Goal: Task Accomplishment & Management: Manage account settings

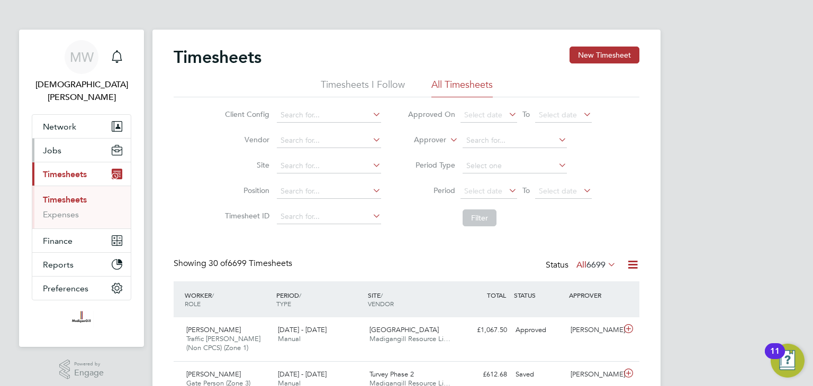
click at [60, 145] on span "Jobs" at bounding box center [52, 150] width 19 height 10
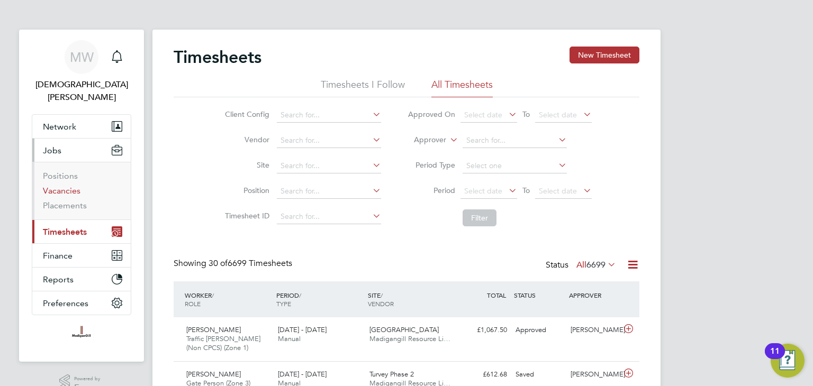
click at [77, 186] on link "Vacancies" at bounding box center [62, 191] width 38 height 10
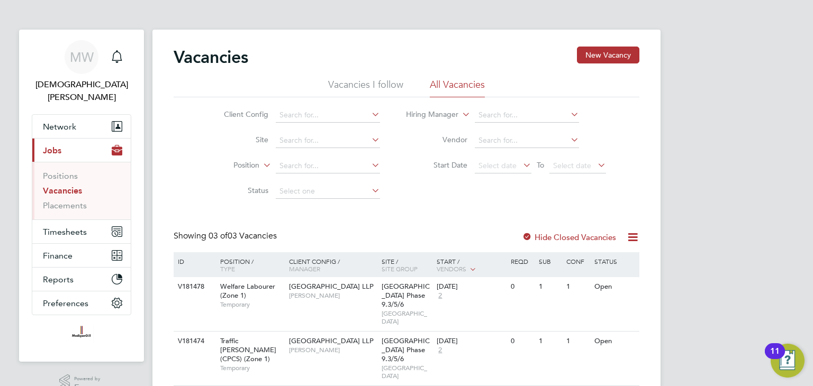
scroll to position [49, 0]
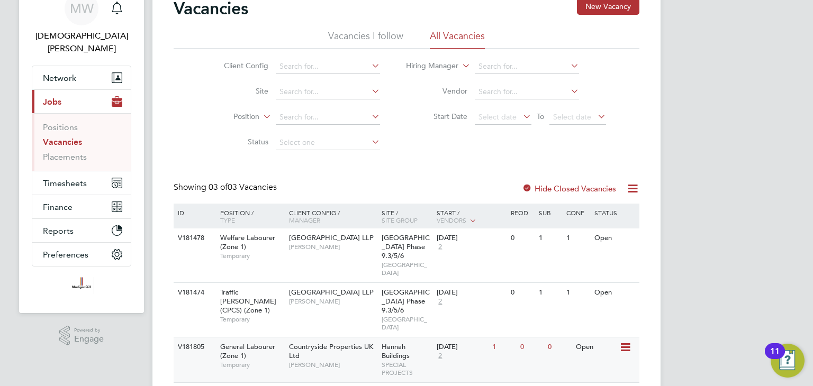
click at [620, 341] on icon at bounding box center [624, 347] width 11 height 13
click at [496, 337] on div "V181805 General Labourer (Zone 1) Temporary Countryside Properties UK Ltd Danie…" at bounding box center [407, 359] width 466 height 45
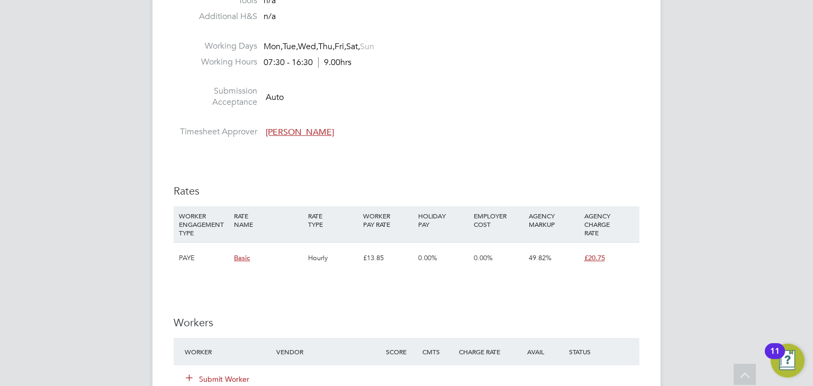
scroll to position [582, 0]
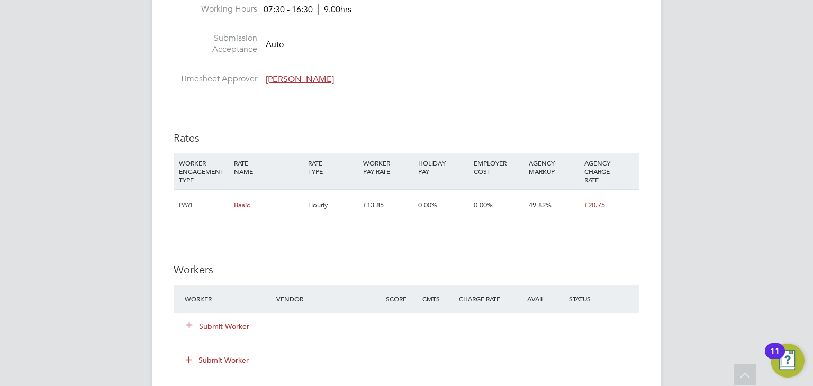
click at [223, 326] on button "Submit Worker" at bounding box center [217, 326] width 63 height 11
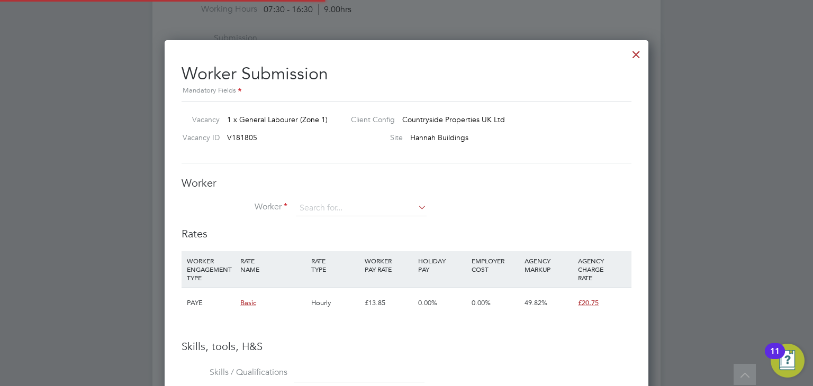
scroll to position [31, 72]
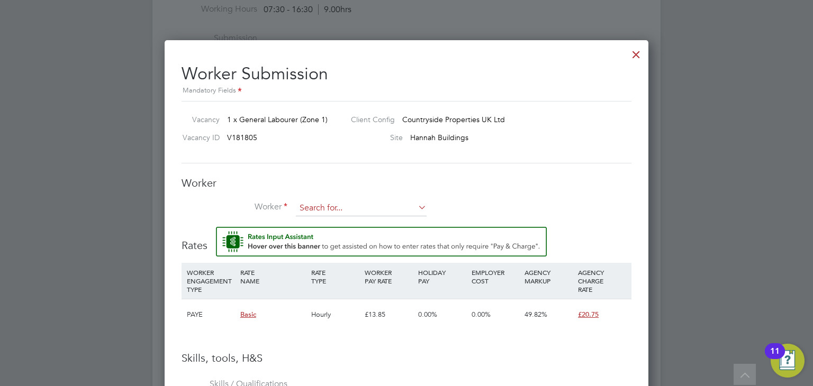
click at [408, 206] on input at bounding box center [361, 209] width 131 height 16
type input "M"
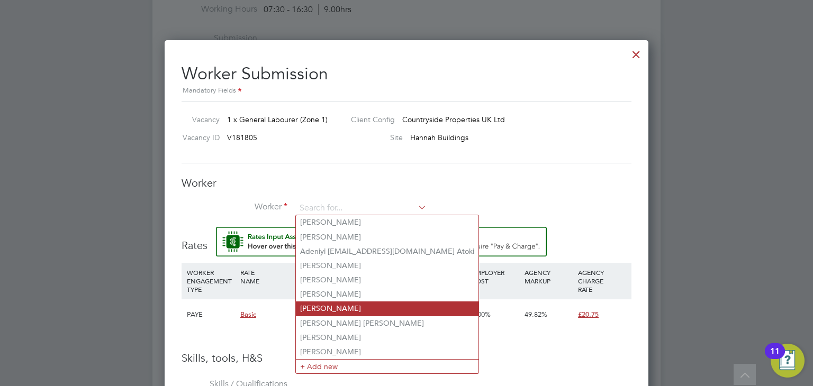
drag, startPoint x: 326, startPoint y: 365, endPoint x: 336, endPoint y: 314, distance: 52.3
click at [325, 365] on li "+ Add new" at bounding box center [387, 366] width 183 height 14
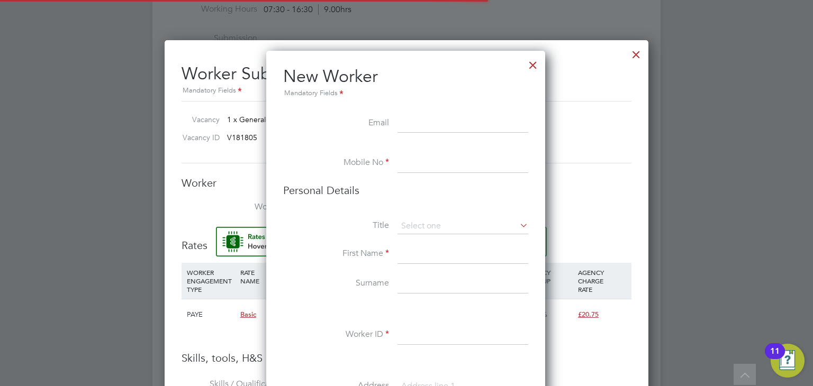
scroll to position [891, 280]
drag, startPoint x: 416, startPoint y: 115, endPoint x: 416, endPoint y: 122, distance: 6.9
click at [416, 115] on input at bounding box center [462, 123] width 131 height 19
paste input "[EMAIL_ADDRESS][DOMAIN_NAME]"
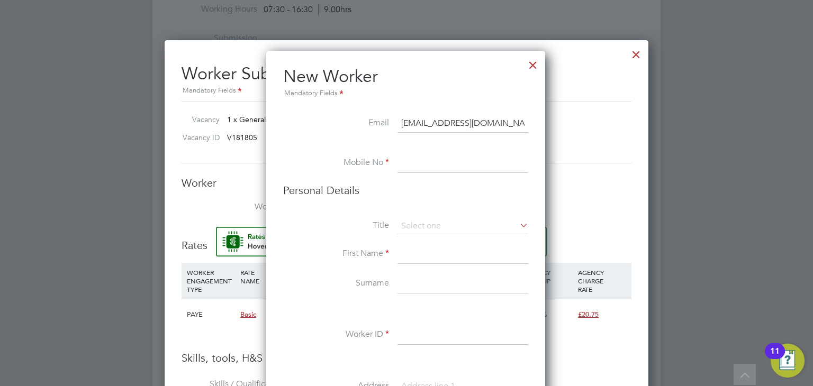
type input "[EMAIL_ADDRESS][DOMAIN_NAME]"
click at [442, 158] on input at bounding box center [462, 163] width 131 height 19
paste input "07466683466"
type input "07466683466"
click at [434, 223] on input at bounding box center [462, 226] width 131 height 16
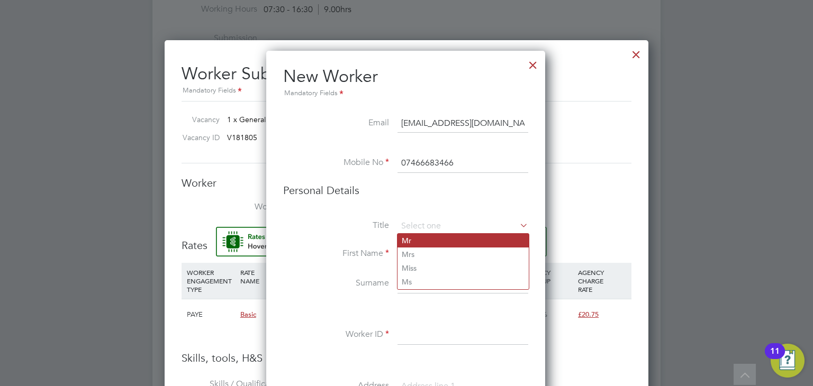
click at [433, 244] on li "Mr" at bounding box center [462, 241] width 131 height 14
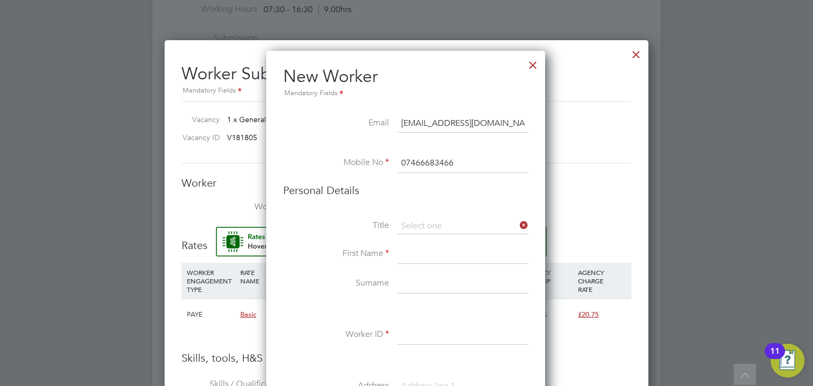
type input "Mr"
click at [429, 249] on input at bounding box center [462, 254] width 131 height 19
click at [408, 253] on input at bounding box center [462, 254] width 131 height 19
paste input "[PERSON_NAME]"
type input "[PERSON_NAME]"
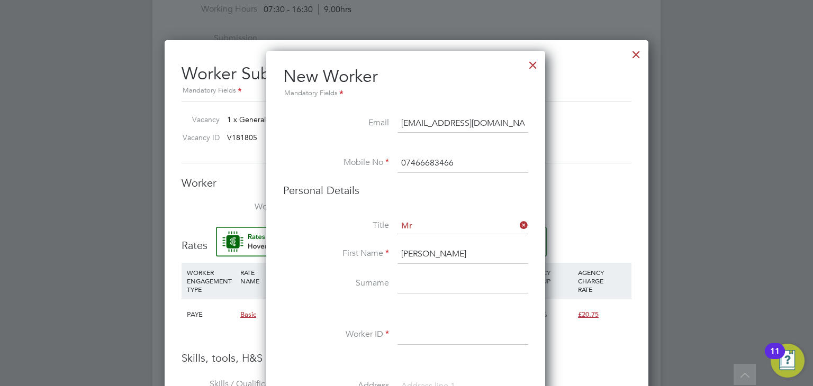
click at [416, 286] on input at bounding box center [462, 284] width 131 height 19
click at [417, 281] on input at bounding box center [462, 284] width 131 height 19
paste input "Kassim"
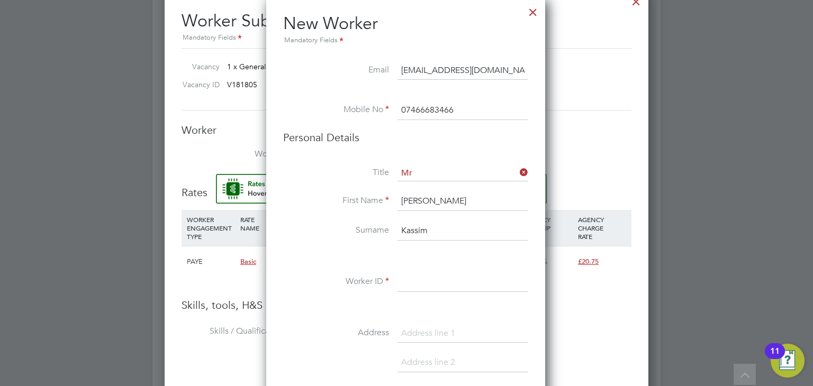
scroll to position [688, 0]
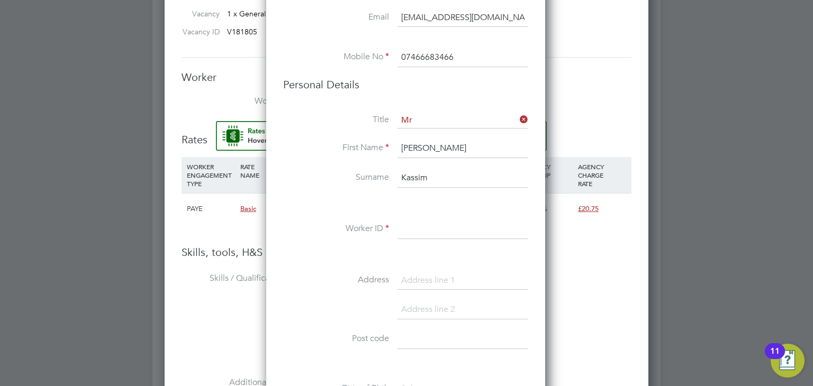
type input "Kassim"
click at [438, 225] on input at bounding box center [462, 229] width 131 height 19
paste input "CAN-116772"
type input "CAN-116772"
click at [419, 331] on input at bounding box center [462, 339] width 131 height 19
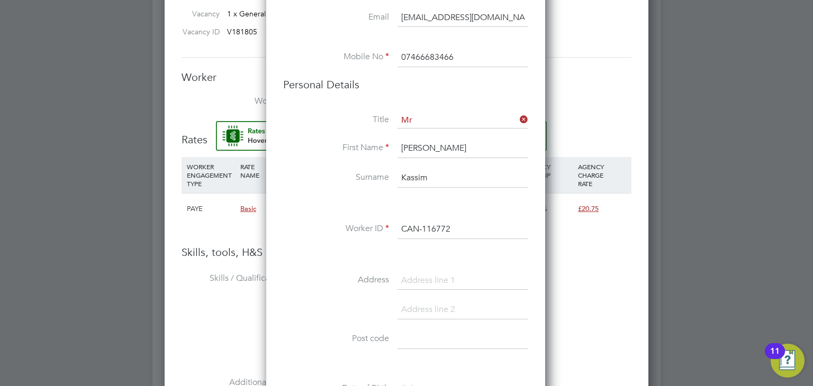
paste input "IG11 8LA"
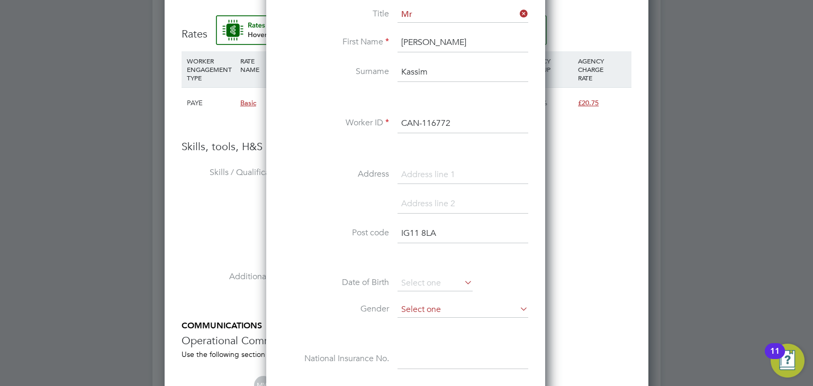
scroll to position [846, 0]
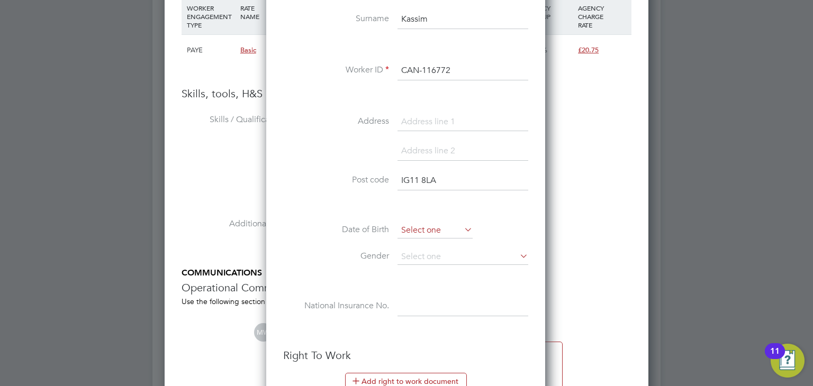
type input "IG11 8LA"
click at [435, 231] on input at bounding box center [434, 231] width 75 height 16
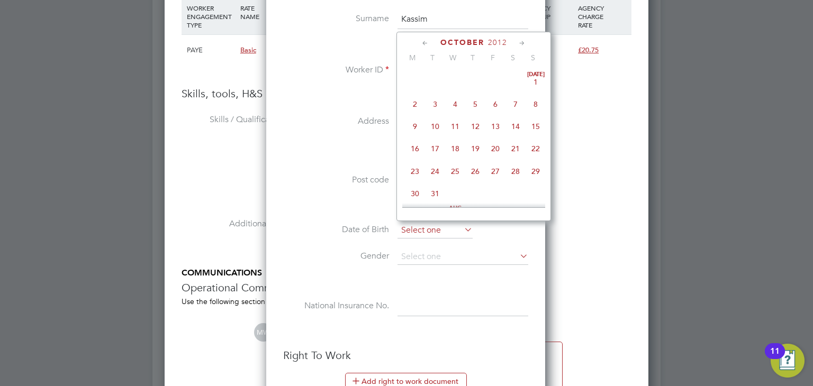
scroll to position [322, 0]
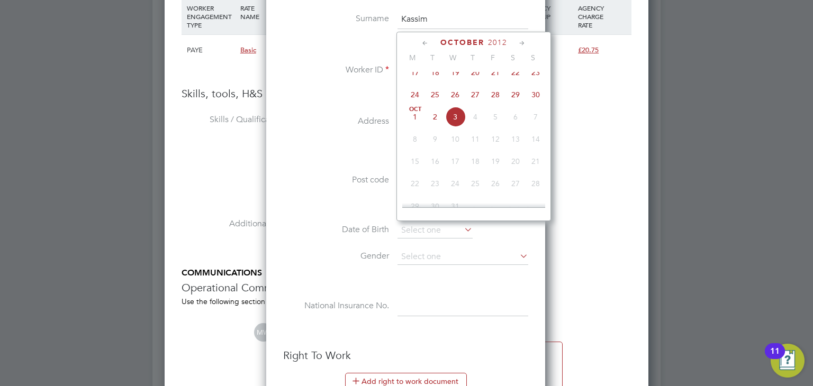
click at [502, 41] on span "2012" at bounding box center [497, 42] width 19 height 9
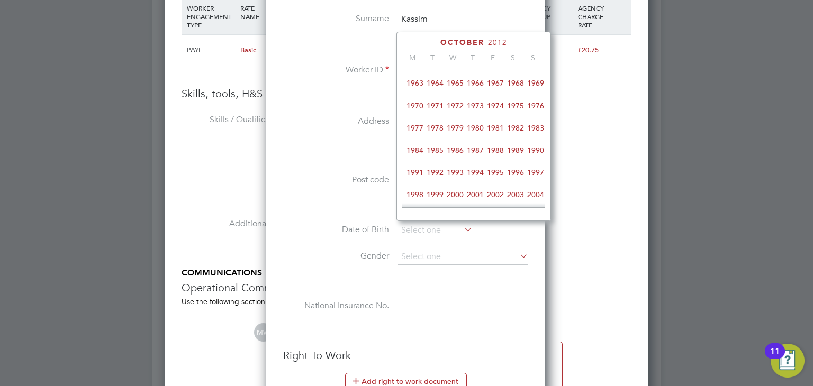
click at [498, 109] on span "1974" at bounding box center [495, 106] width 20 height 20
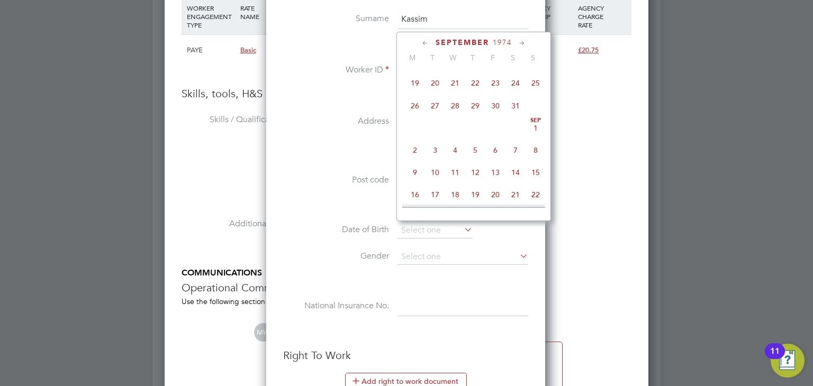
click at [525, 43] on icon at bounding box center [522, 44] width 10 height 12
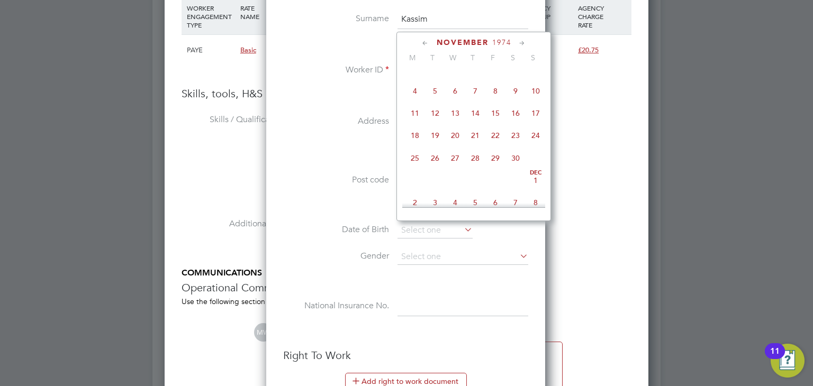
click at [525, 43] on icon at bounding box center [522, 44] width 10 height 12
click at [434, 187] on span "31" at bounding box center [435, 177] width 20 height 20
type input "[DATE]"
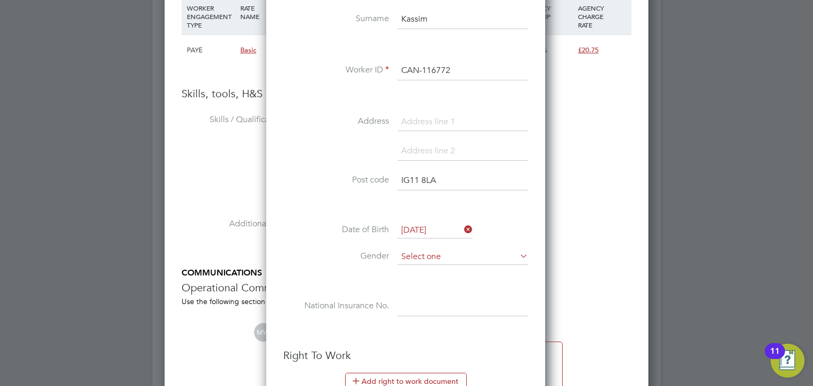
click at [431, 252] on input at bounding box center [462, 257] width 131 height 16
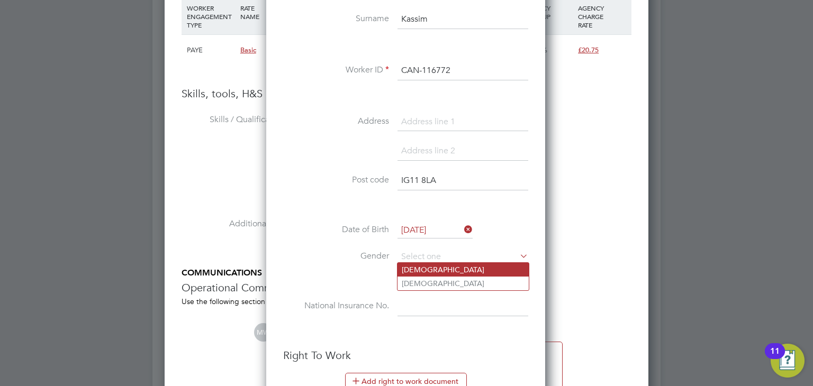
click at [429, 270] on li "[DEMOGRAPHIC_DATA]" at bounding box center [462, 270] width 131 height 14
type input "[DEMOGRAPHIC_DATA]"
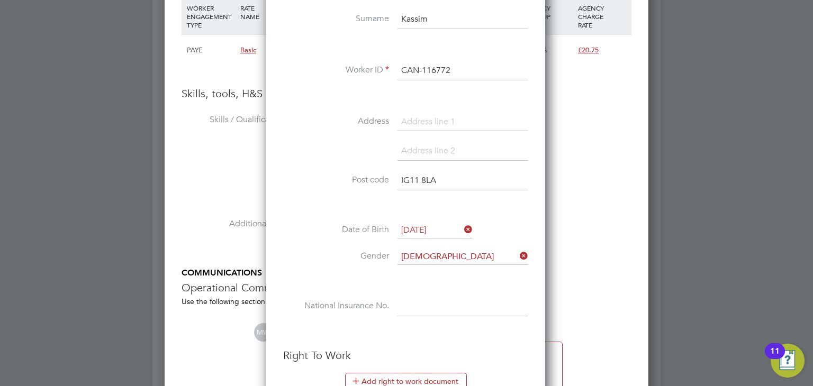
click at [429, 294] on div "Title Mr First Name [PERSON_NAME] Surname [PERSON_NAME] Worker ID CAN-116772 Ad…" at bounding box center [405, 146] width 245 height 384
click at [444, 302] on input at bounding box center [462, 306] width 131 height 19
click at [417, 299] on input at bounding box center [462, 306] width 131 height 19
paste input "PX070326C"
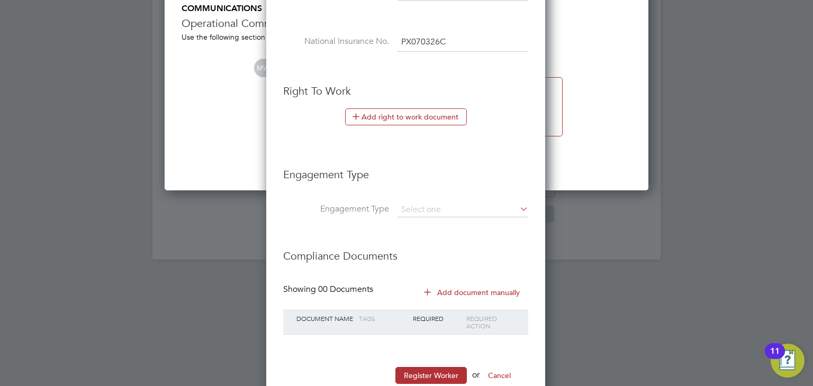
scroll to position [1137, 0]
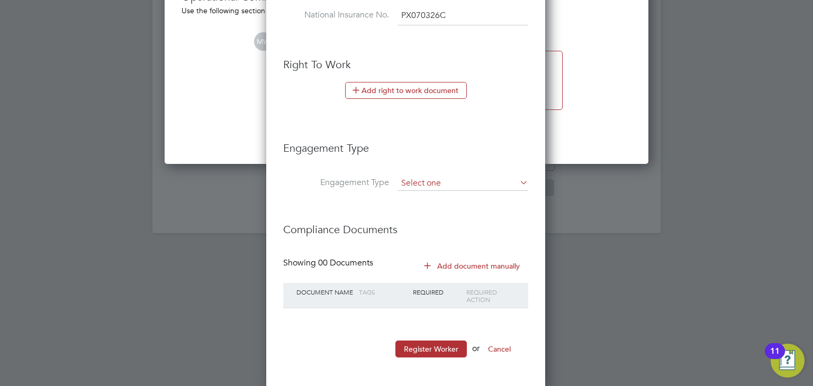
type input "PX 07 03 26 C"
click at [446, 176] on input at bounding box center [462, 183] width 131 height 15
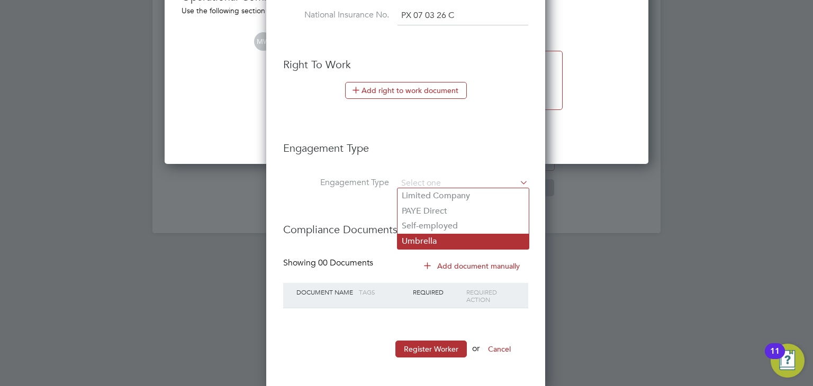
click at [448, 238] on li "Umbrella" at bounding box center [462, 241] width 131 height 15
type input "Umbrella"
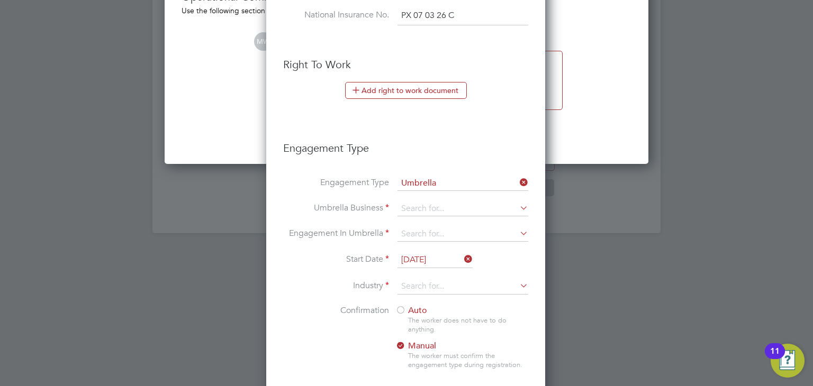
scroll to position [1086, 280]
click at [440, 206] on input at bounding box center [462, 209] width 131 height 15
click at [446, 223] on li "Omnia Outsourcing Limited" at bounding box center [462, 221] width 131 height 15
type input "Omnia Outsourcing Limited"
click at [444, 227] on input at bounding box center [462, 234] width 131 height 15
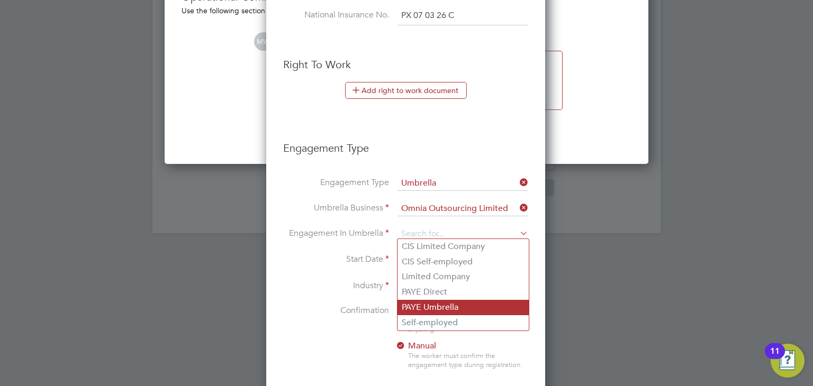
click at [451, 303] on li "PAYE Umbrella" at bounding box center [462, 307] width 131 height 15
type input "PAYE Umbrella"
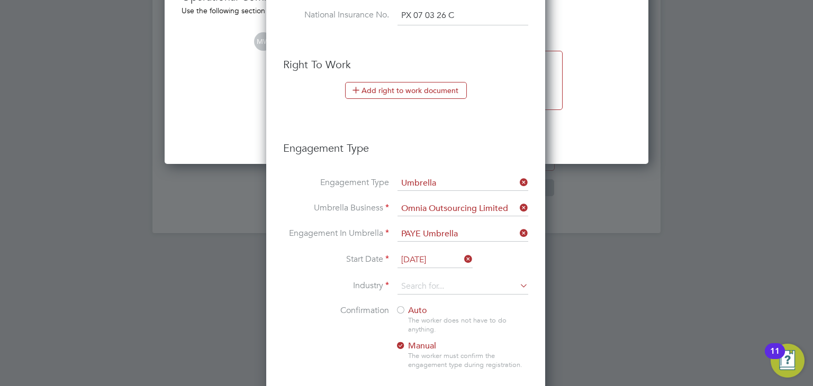
click at [434, 258] on input "[DATE]" at bounding box center [434, 260] width 75 height 16
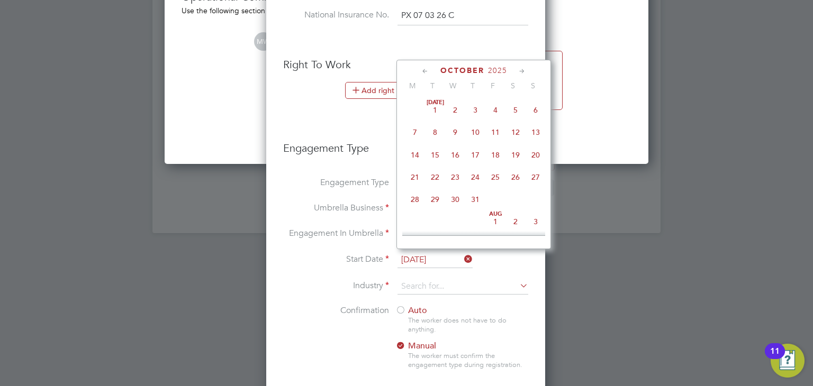
scroll to position [299, 0]
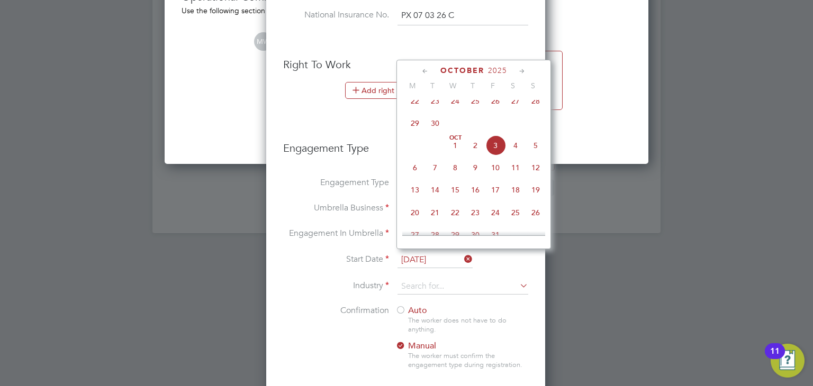
click at [473, 108] on span "25" at bounding box center [475, 101] width 20 height 20
type input "[DATE]"
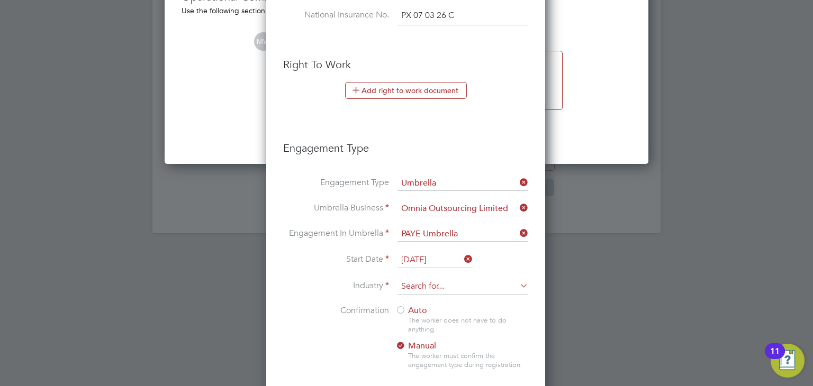
click at [432, 288] on input at bounding box center [462, 287] width 131 height 16
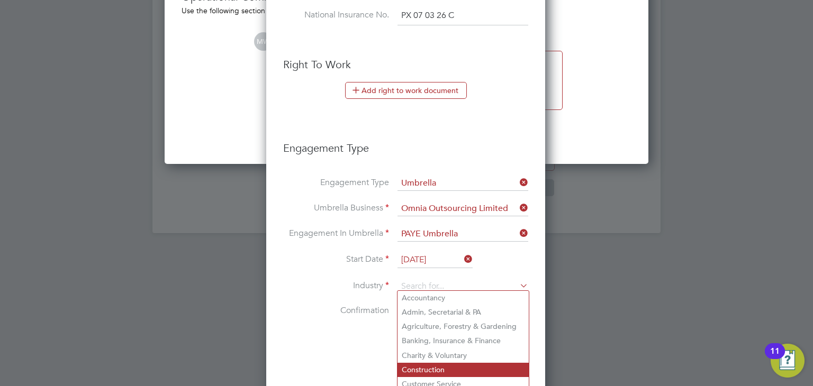
click at [444, 364] on li "Construction" at bounding box center [462, 370] width 131 height 14
type input "Construction"
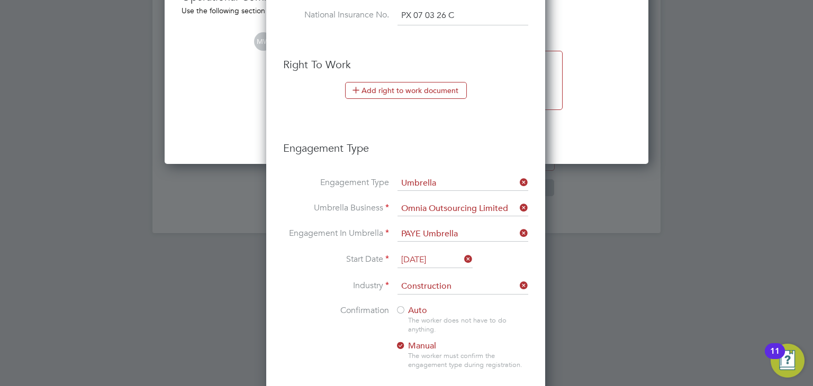
click at [402, 306] on div at bounding box center [400, 311] width 11 height 11
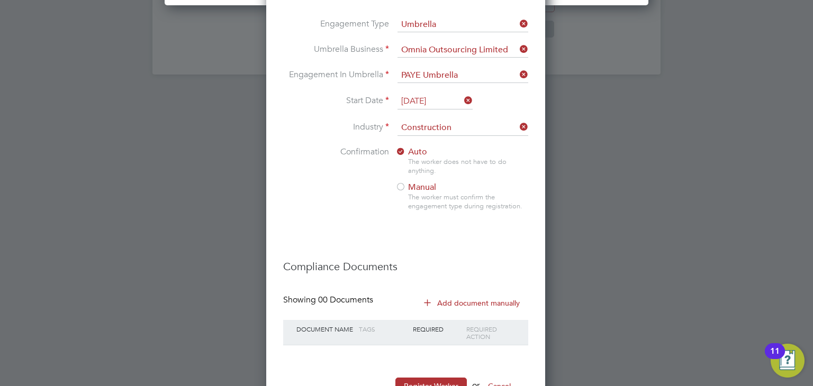
scroll to position [1333, 0]
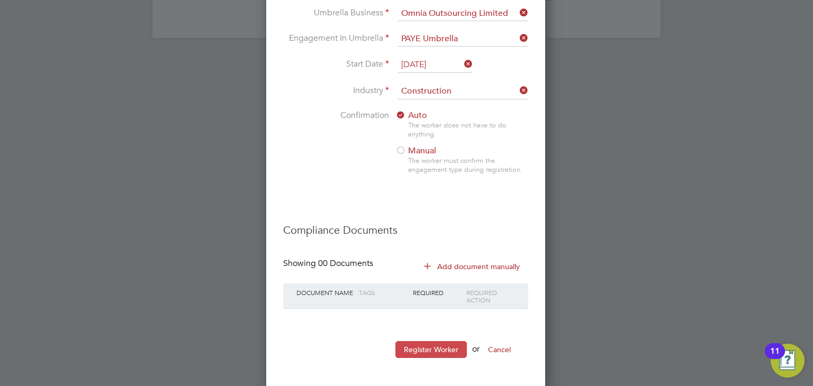
click at [434, 349] on button "Register Worker" at bounding box center [430, 349] width 71 height 17
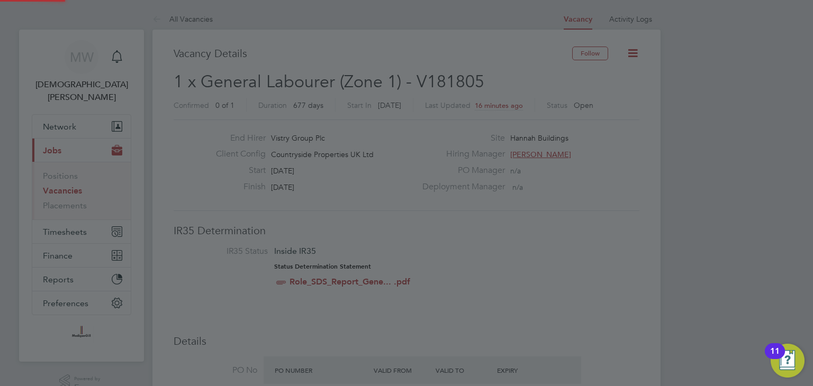
scroll to position [1086, 296]
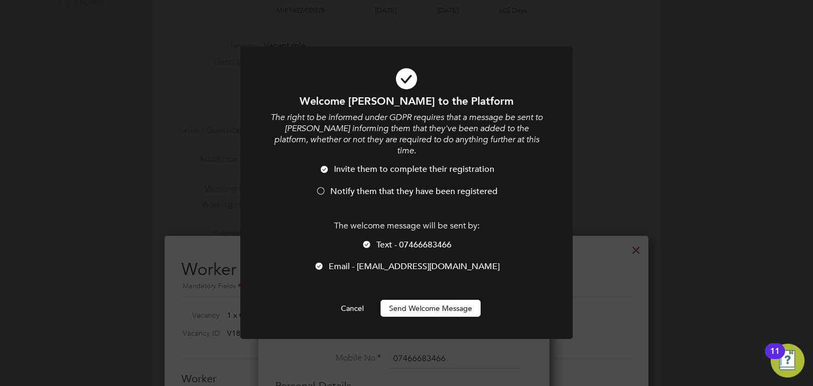
click at [438, 303] on button "Send Welcome Message" at bounding box center [430, 308] width 100 height 17
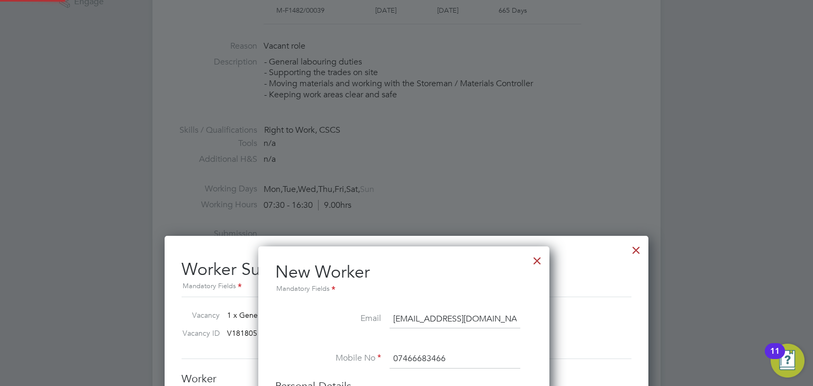
type input "[PERSON_NAME] Nuru [PERSON_NAME] (CAN-116772)"
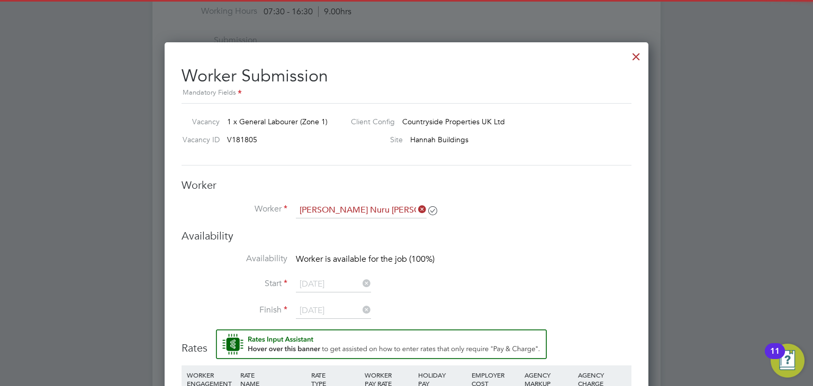
scroll to position [582, 0]
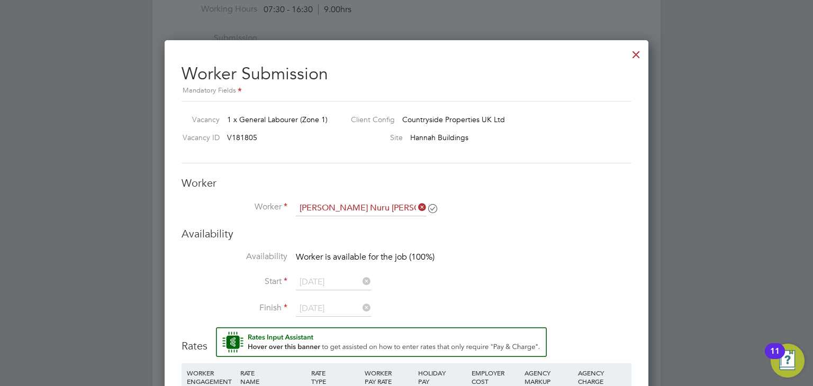
click at [416, 206] on icon at bounding box center [416, 207] width 0 height 15
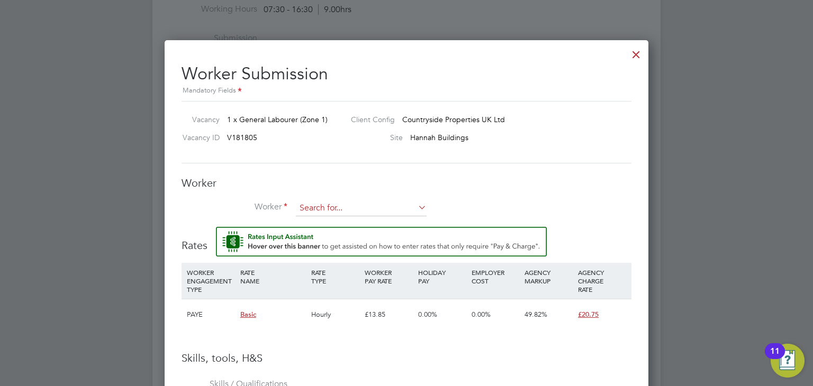
scroll to position [6, 5]
click at [349, 212] on input at bounding box center [361, 209] width 131 height 16
type input "M"
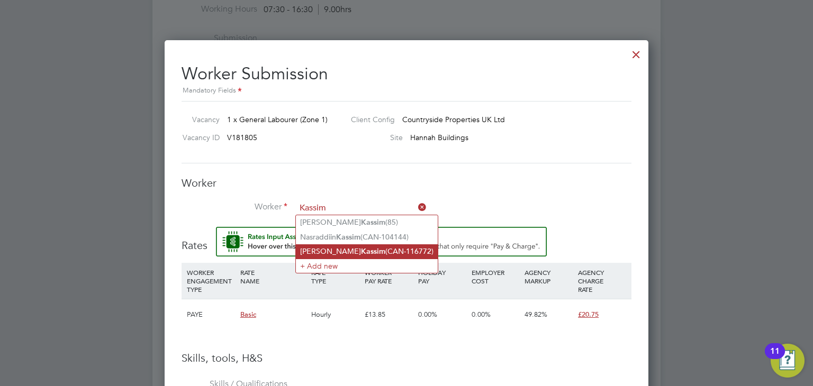
click at [367, 252] on b "Kassim" at bounding box center [373, 251] width 24 height 9
type input "[PERSON_NAME] Nuru [PERSON_NAME] (CAN-116772)"
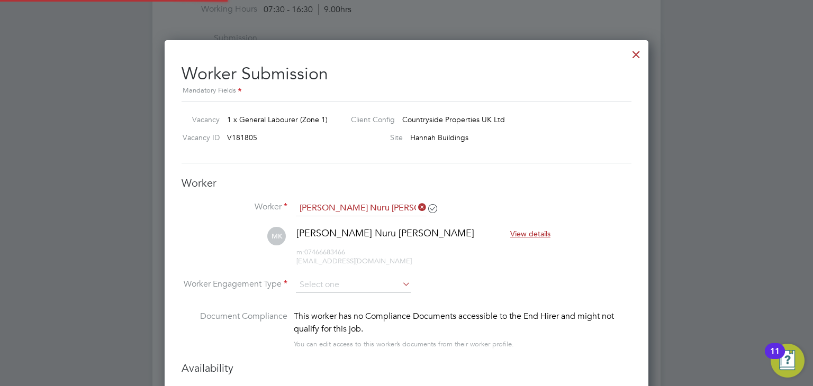
scroll to position [912, 484]
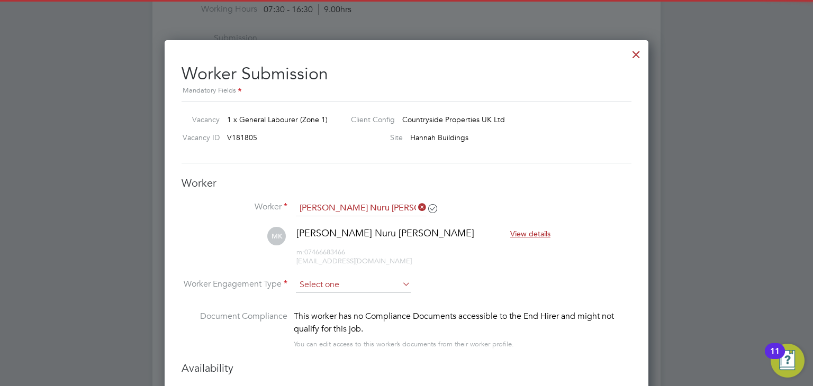
click at [327, 284] on input at bounding box center [353, 285] width 115 height 16
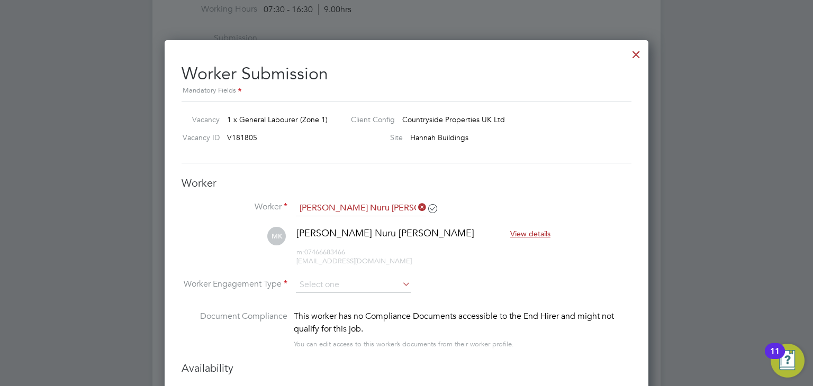
click at [336, 307] on li "PAYE" at bounding box center [353, 312] width 115 height 14
type input "PAYE"
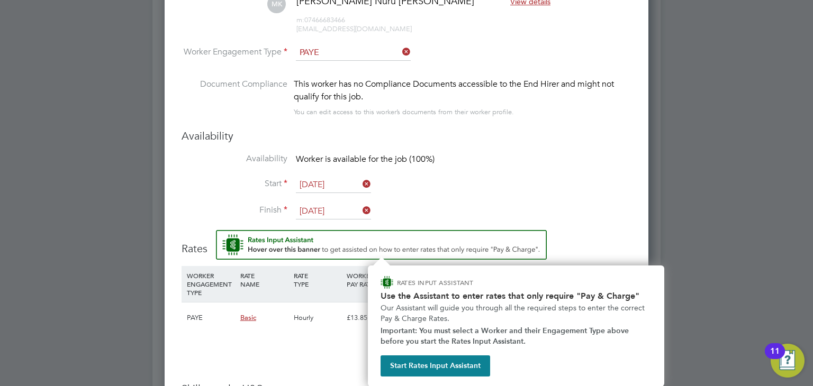
scroll to position [815, 0]
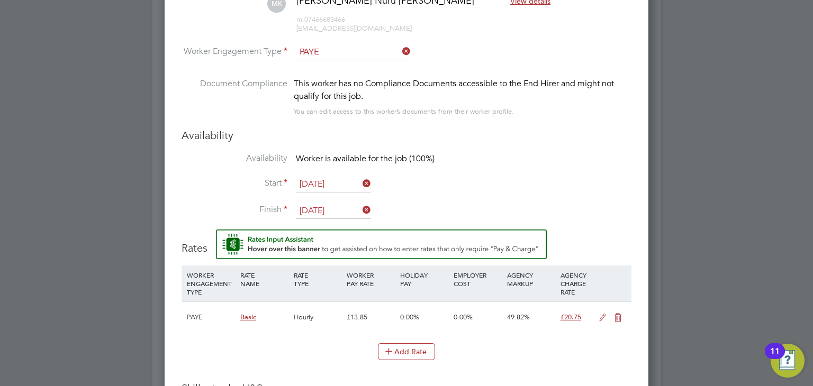
click at [323, 177] on input "[DATE]" at bounding box center [333, 185] width 75 height 16
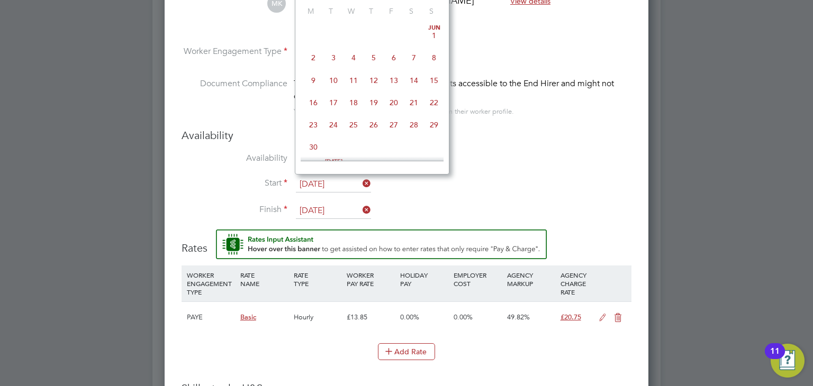
scroll to position [391, 0]
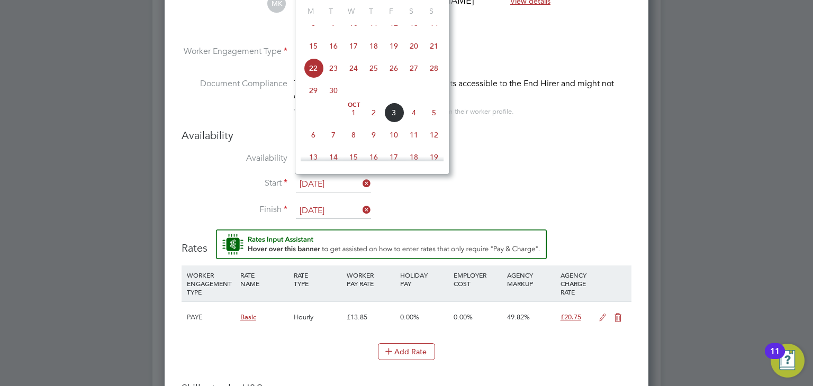
click at [373, 74] on span "25" at bounding box center [373, 68] width 20 height 20
type input "[DATE]"
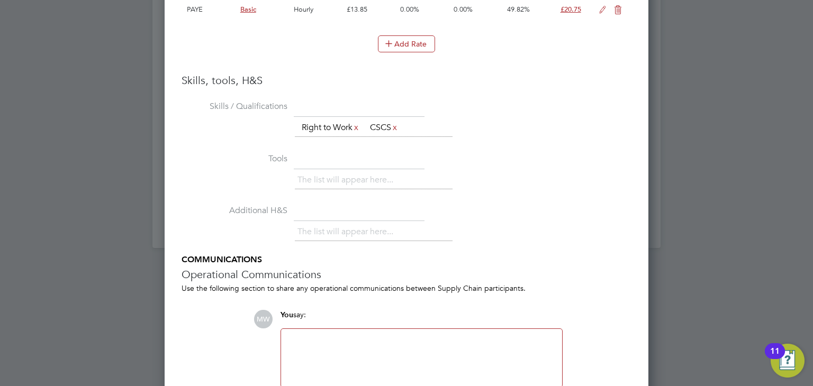
scroll to position [1175, 0]
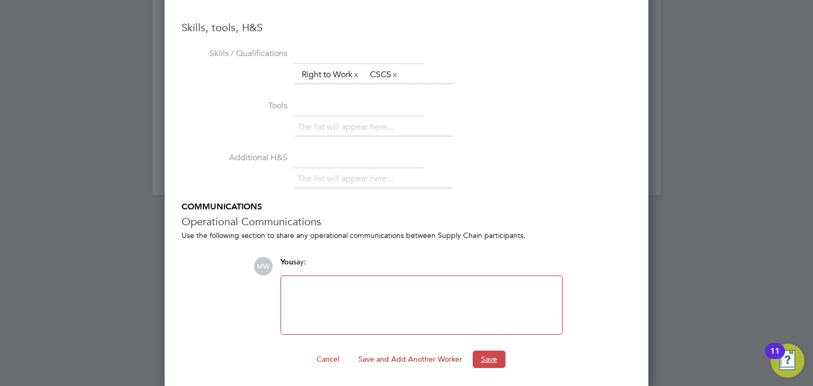
click at [481, 359] on button "Save" at bounding box center [488, 359] width 33 height 17
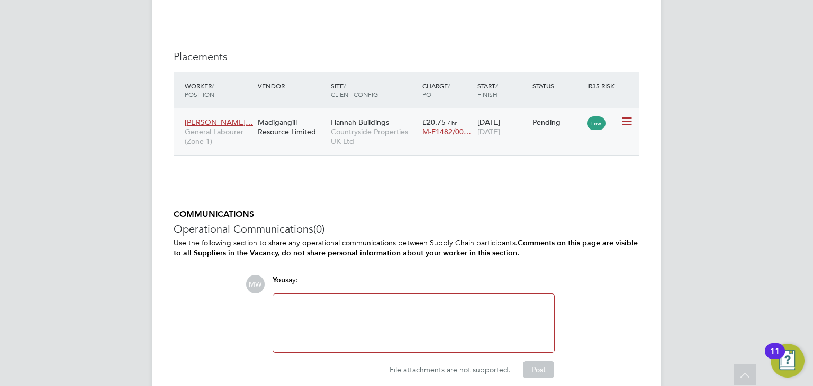
click at [628, 122] on icon at bounding box center [626, 121] width 11 height 13
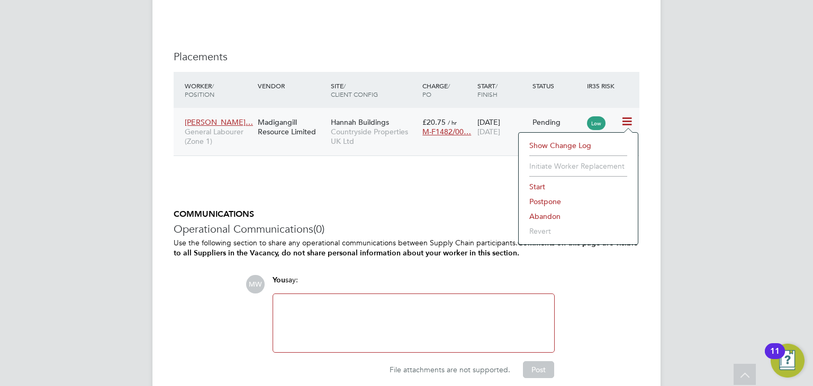
click at [540, 187] on li "Start" at bounding box center [578, 186] width 108 height 15
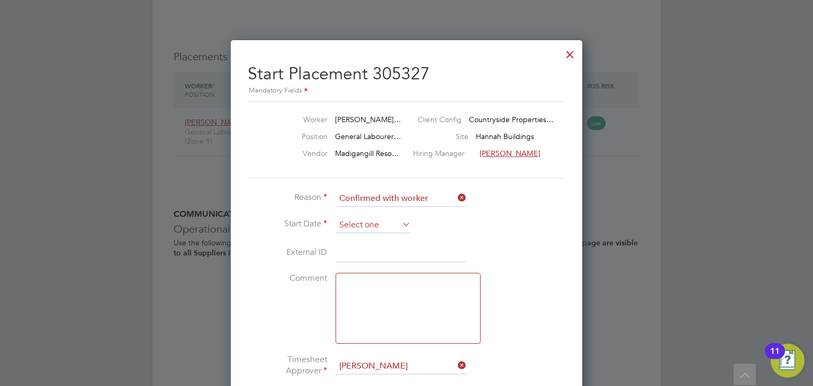
click at [372, 225] on input at bounding box center [372, 225] width 75 height 16
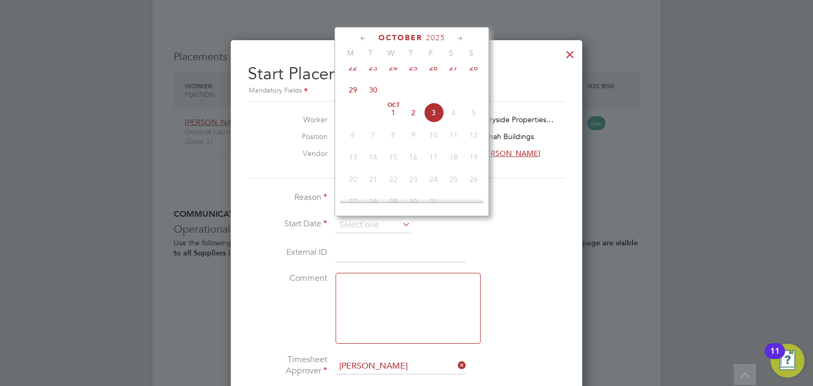
click at [412, 75] on span "25" at bounding box center [413, 68] width 20 height 20
type input "[DATE]"
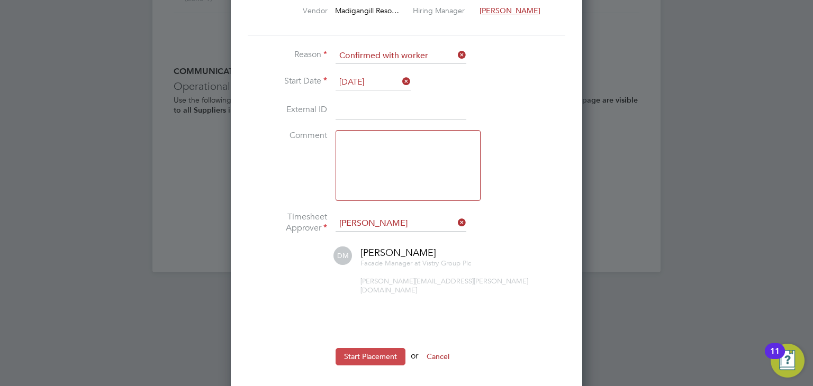
click at [379, 348] on button "Start Placement" at bounding box center [370, 356] width 70 height 17
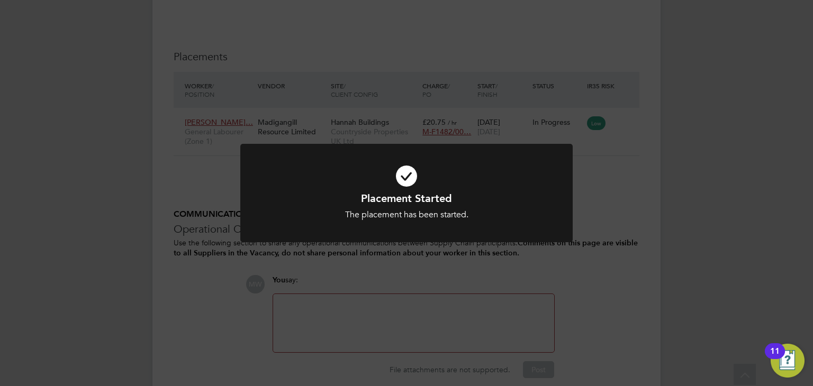
click at [605, 204] on div "Placement Started The placement has been started. Cancel Okay" at bounding box center [406, 193] width 813 height 386
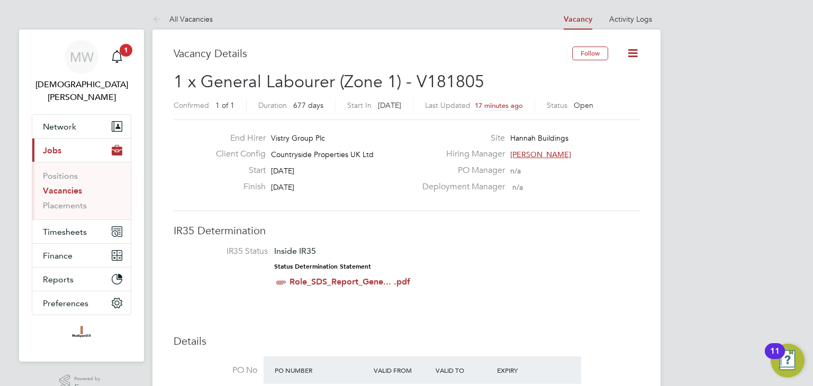
click at [157, 16] on icon at bounding box center [158, 19] width 13 height 13
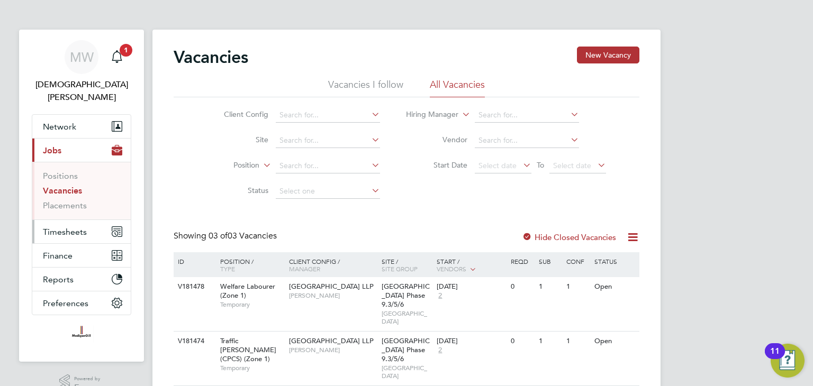
click at [71, 227] on span "Timesheets" at bounding box center [65, 232] width 44 height 10
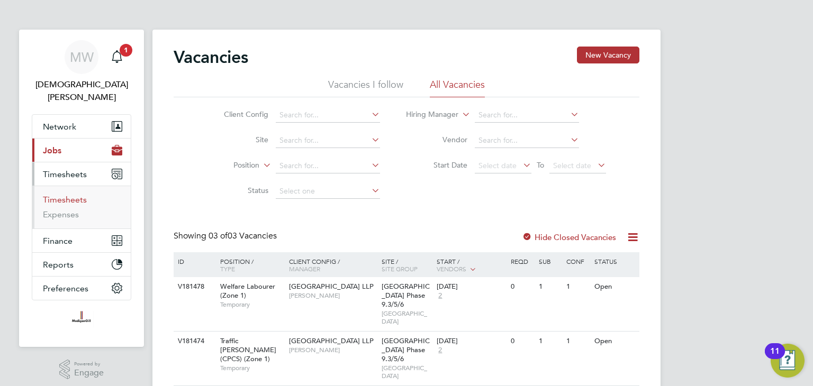
click at [72, 195] on link "Timesheets" at bounding box center [65, 200] width 44 height 10
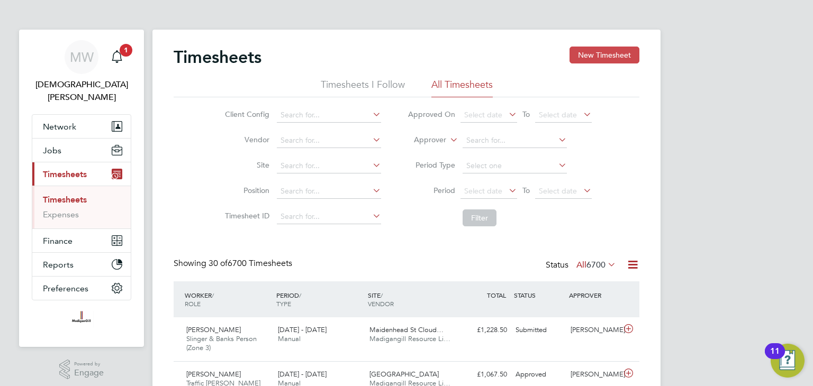
click at [605, 59] on button "New Timesheet" at bounding box center [604, 55] width 70 height 17
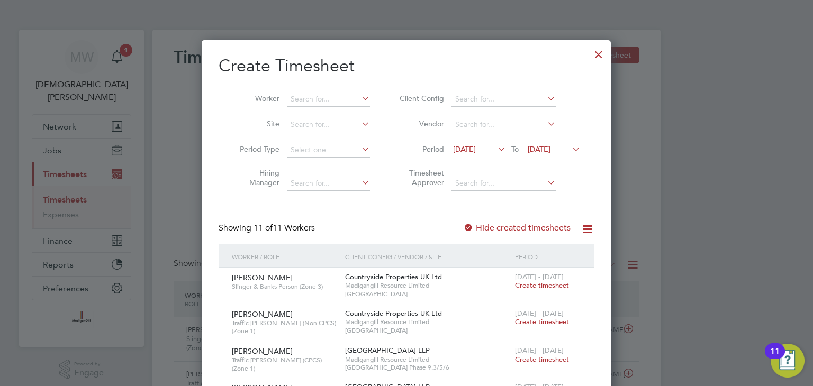
click at [476, 145] on span "[DATE]" at bounding box center [464, 149] width 23 height 10
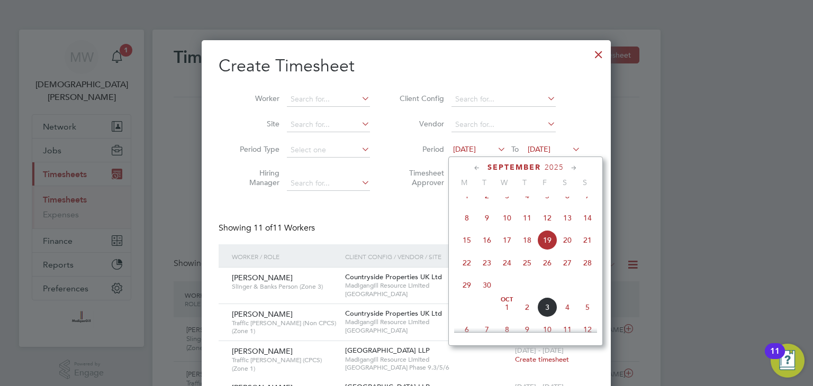
click at [464, 271] on span "22" at bounding box center [467, 263] width 20 height 20
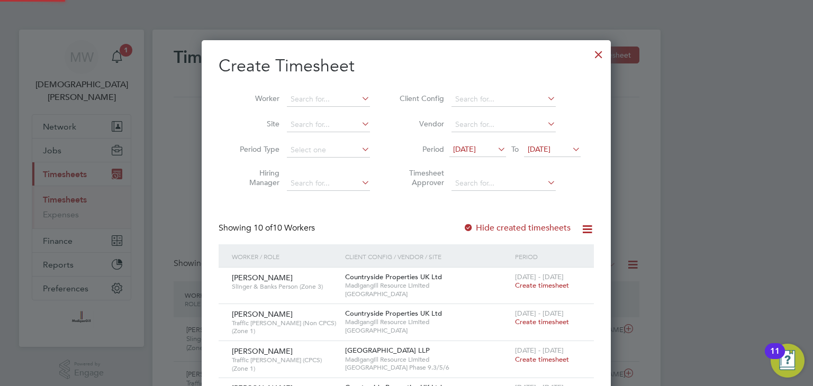
click at [550, 146] on span "[DATE]" at bounding box center [538, 149] width 23 height 10
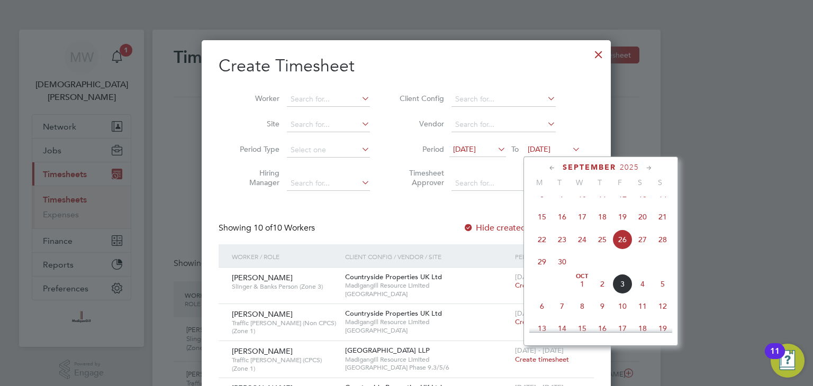
click at [661, 248] on span "28" at bounding box center [662, 240] width 20 height 20
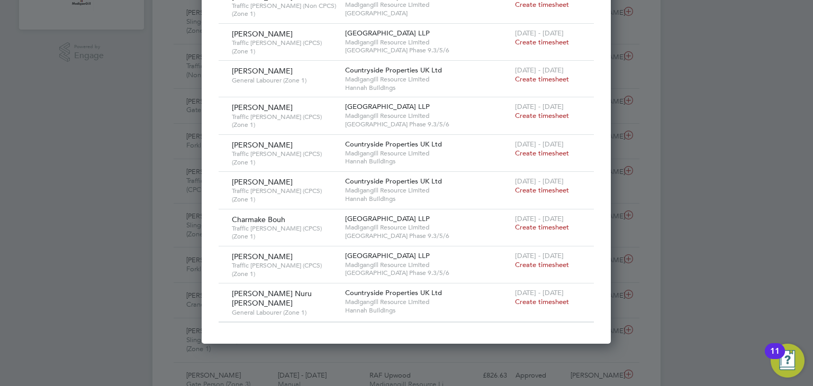
click at [526, 297] on span "Create timesheet" at bounding box center [542, 301] width 54 height 9
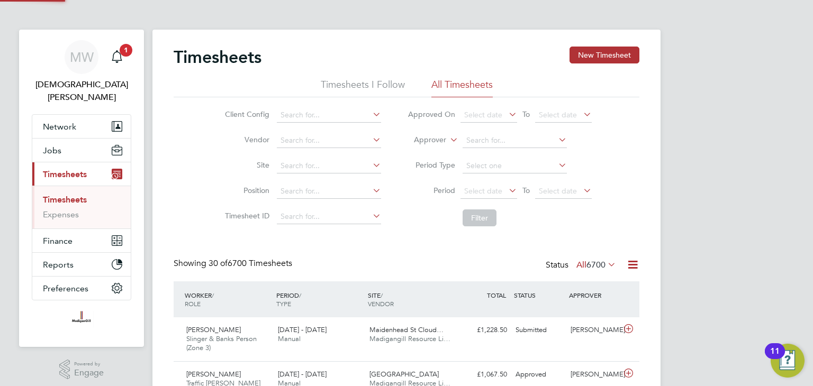
scroll to position [5, 5]
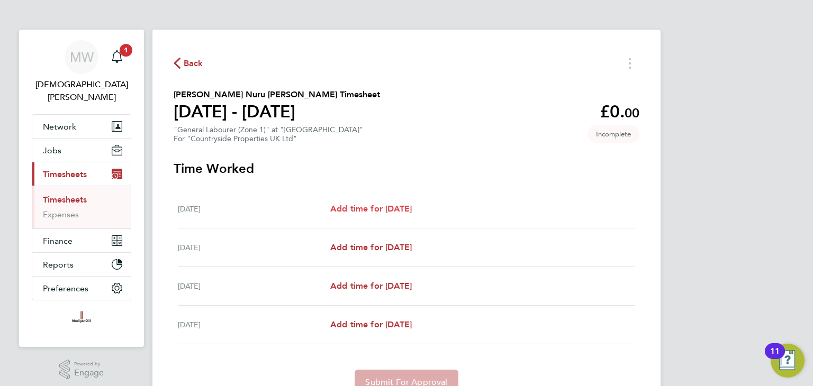
click at [367, 211] on span "Add time for [DATE]" at bounding box center [370, 209] width 81 height 10
select select "30"
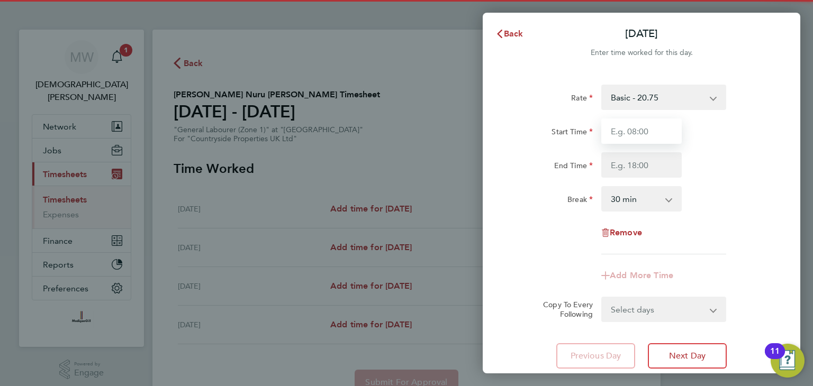
click at [614, 132] on input "Start Time" at bounding box center [641, 131] width 80 height 25
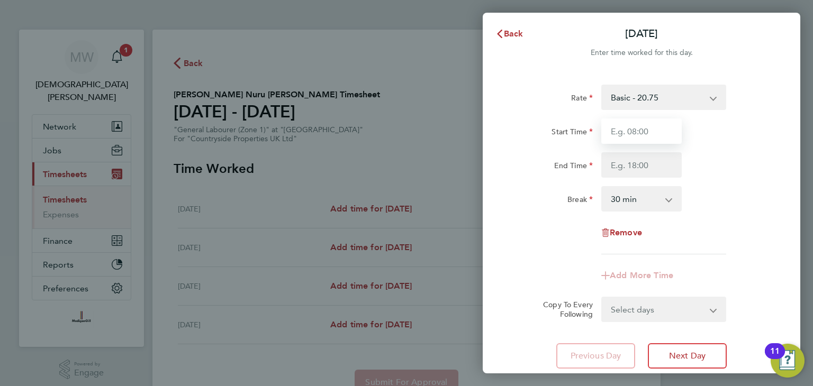
type input "07:30"
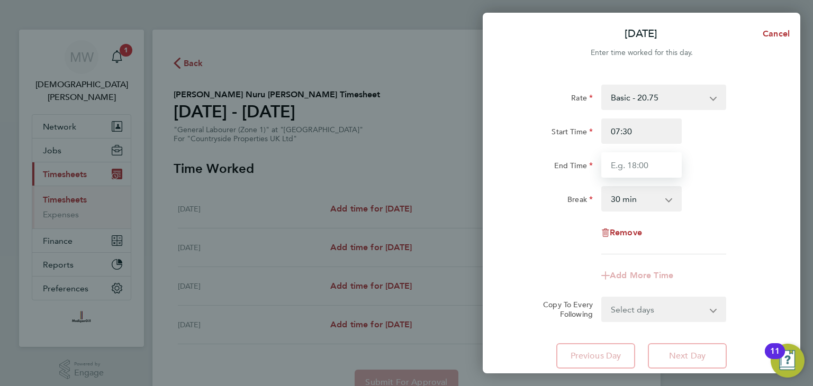
click at [637, 163] on input "End Time" at bounding box center [641, 164] width 80 height 25
type input "18:00"
click at [648, 307] on form "Rate Basic - 20.75 Start Time 07:30 End Time 18:00 Break 0 min 15 min 30 min 45…" at bounding box center [641, 204] width 258 height 238
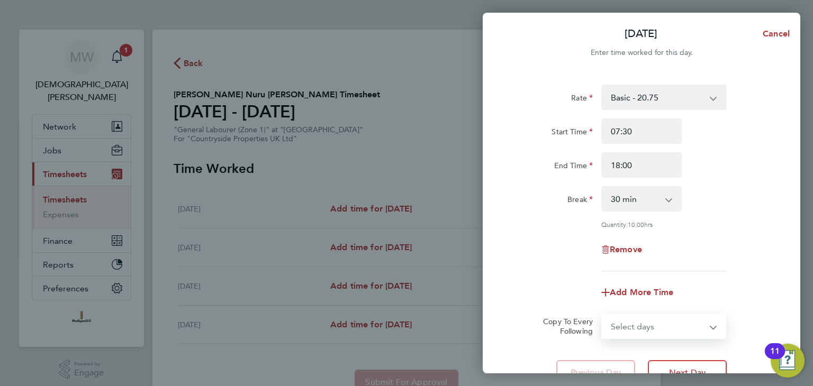
select select "WEEKEND"
click at [602, 315] on select "Select days Day Weekend (Sat-Sun) [DATE] [DATE] [DATE]" at bounding box center [657, 326] width 111 height 23
select select "[DATE]"
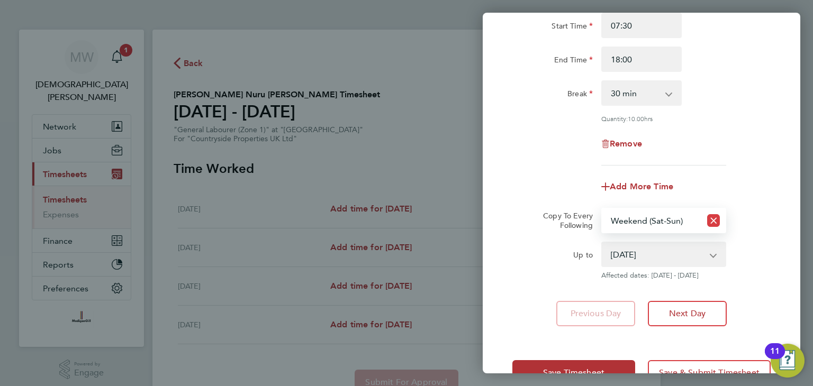
click at [712, 221] on icon "Reset selection" at bounding box center [713, 220] width 13 height 13
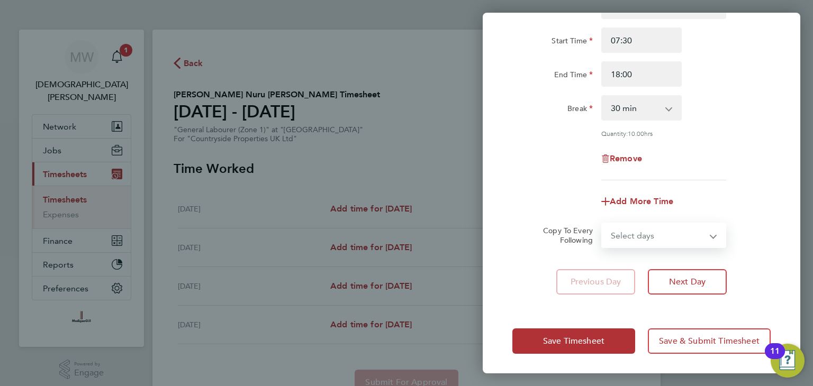
click at [660, 237] on select "Select days Day Weekend (Sat-Sun) [DATE] [DATE] [DATE]" at bounding box center [657, 235] width 111 height 23
click at [557, 248] on div "Rate Basic - 20.75 Start Time 07:30 End Time 18:00 Break 0 min 15 min 30 min 45…" at bounding box center [640, 144] width 317 height 326
click at [630, 233] on select "Select days Day Weekend (Sat-Sun) [DATE] [DATE] [DATE]" at bounding box center [657, 235] width 111 height 23
select select "FRI"
click at [602, 224] on select "Select days Day Weekend (Sat-Sun) [DATE] [DATE] [DATE]" at bounding box center [657, 235] width 111 height 23
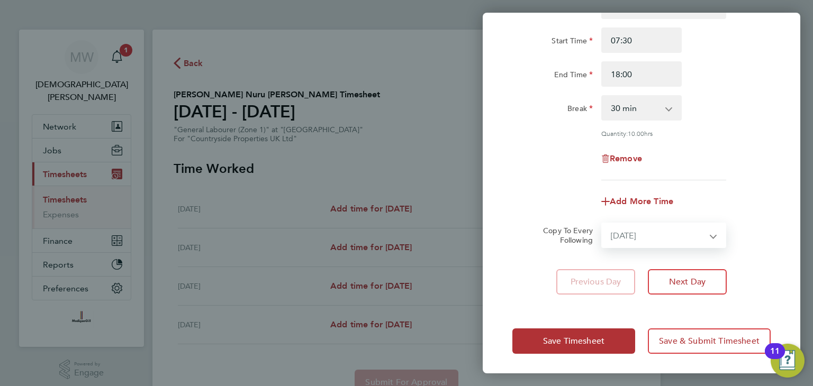
select select "[DATE]"
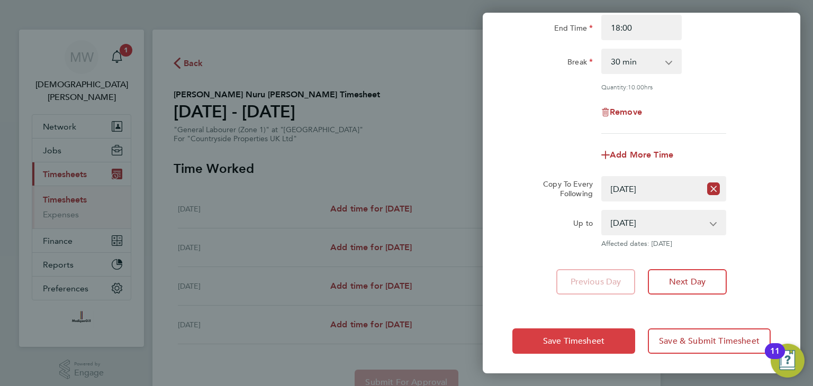
click at [588, 332] on button "Save Timesheet" at bounding box center [573, 341] width 123 height 25
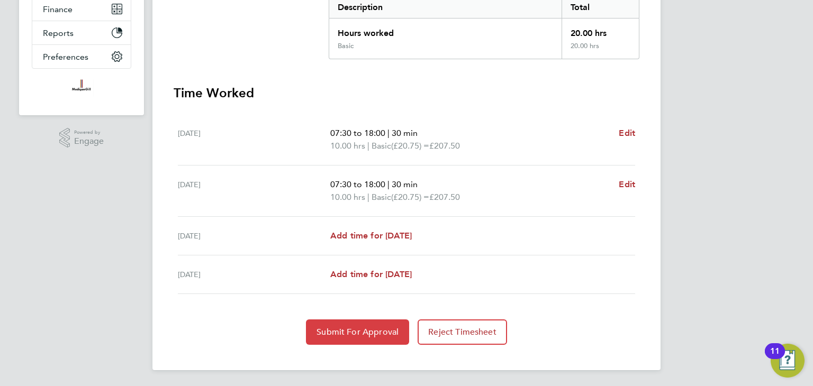
click at [360, 327] on span "Submit For Approval" at bounding box center [357, 332] width 82 height 11
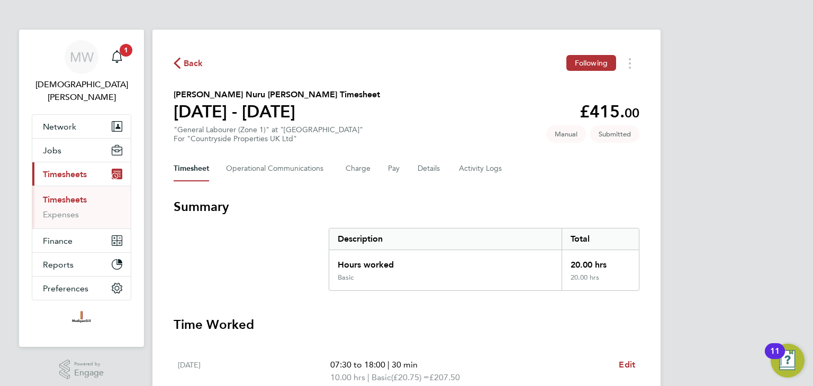
click at [188, 65] on span "Back" at bounding box center [194, 63] width 20 height 13
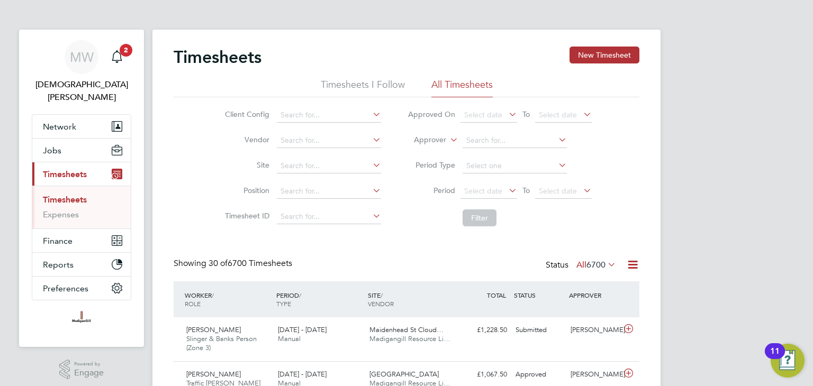
click at [634, 266] on icon at bounding box center [632, 264] width 13 height 13
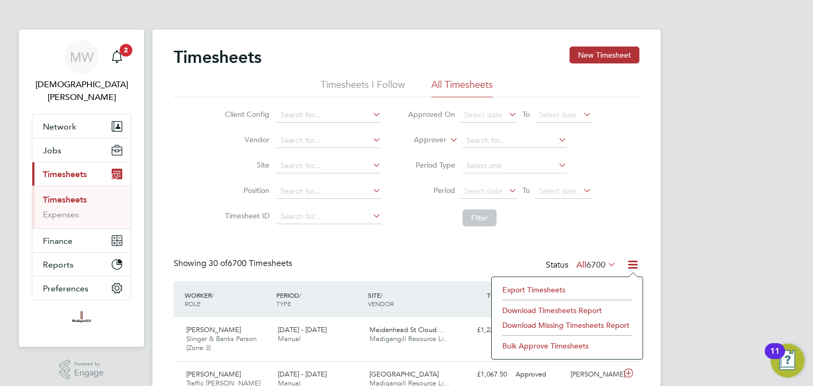
click at [547, 289] on li "Export Timesheets" at bounding box center [567, 289] width 140 height 15
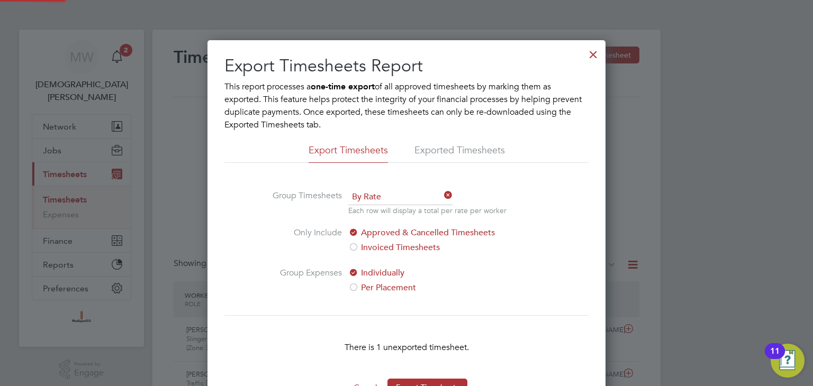
scroll to position [53, 0]
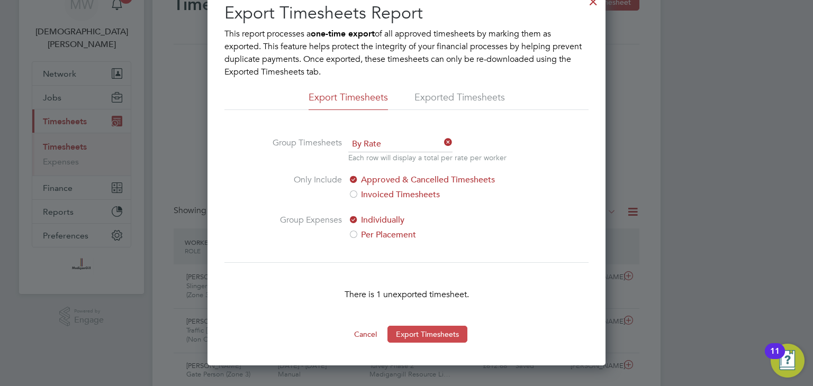
click at [404, 337] on button "Export Timesheets" at bounding box center [427, 334] width 80 height 17
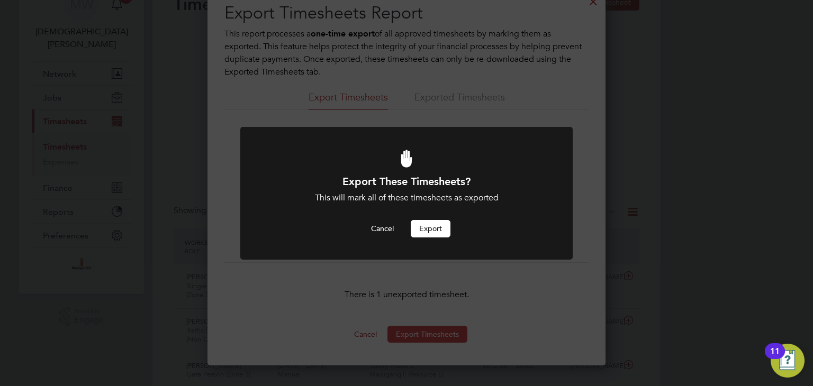
scroll to position [0, 0]
click at [415, 232] on button "Export" at bounding box center [431, 228] width 40 height 17
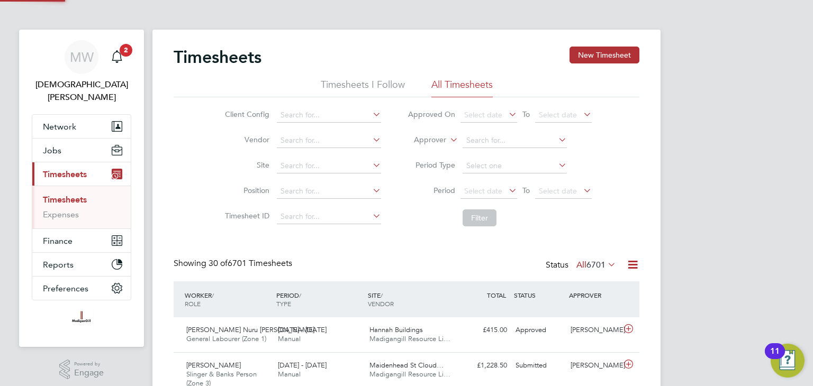
scroll to position [26, 92]
